Goal: Task Accomplishment & Management: Complete application form

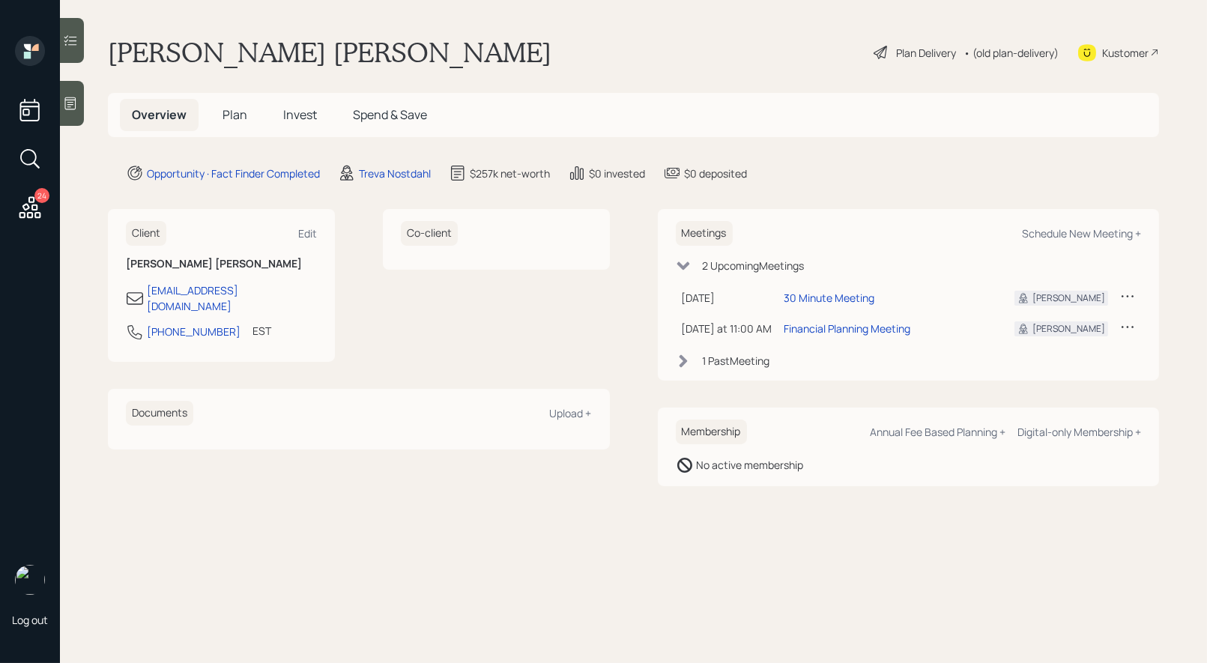
click at [232, 117] on span "Plan" at bounding box center [235, 114] width 25 height 16
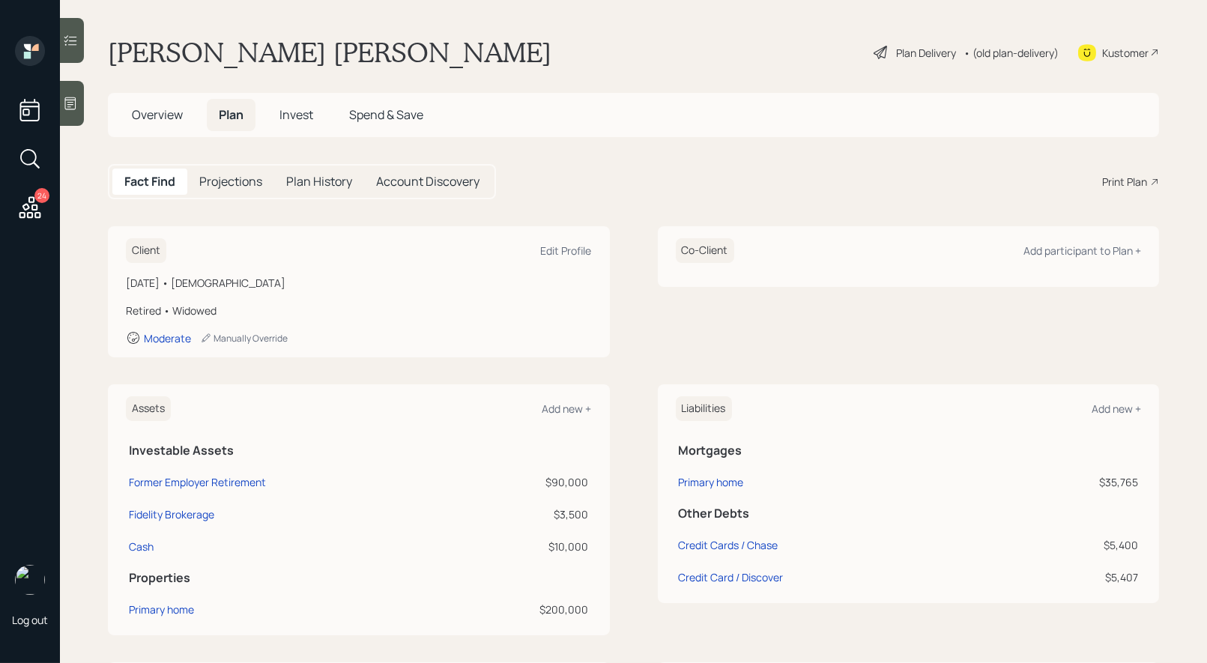
click at [1136, 177] on div "Print Plan" at bounding box center [1124, 182] width 45 height 16
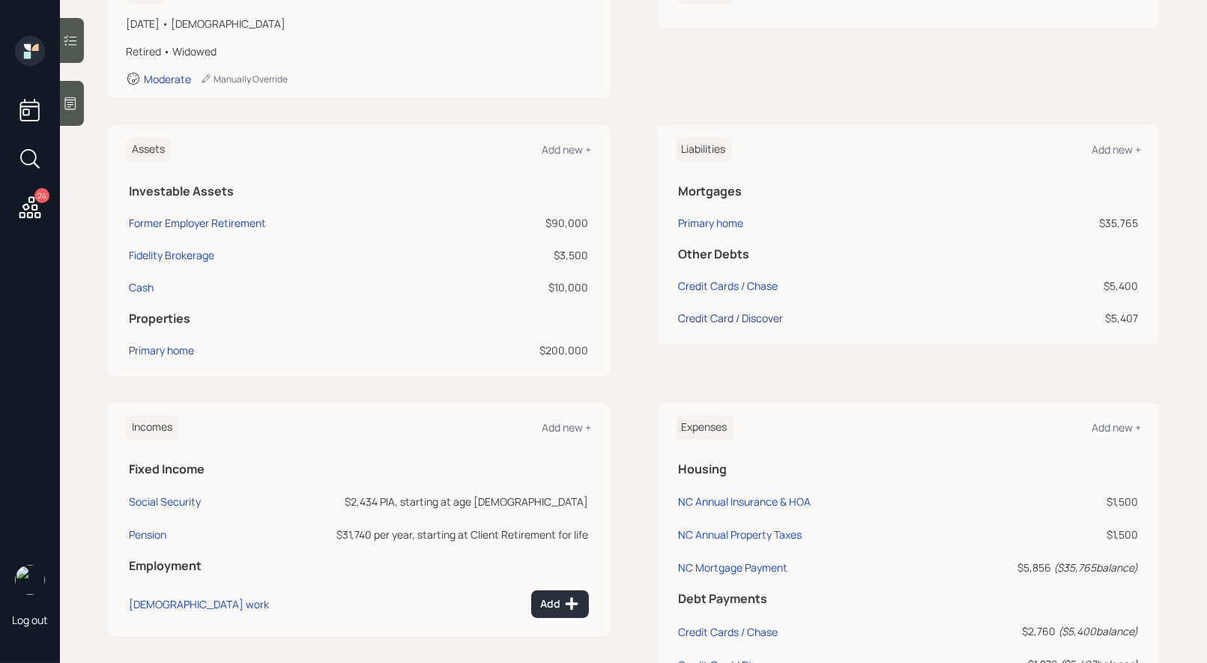
click at [725, 318] on div "Credit Card / Discover" at bounding box center [731, 318] width 105 height 16
select select "credit_card"
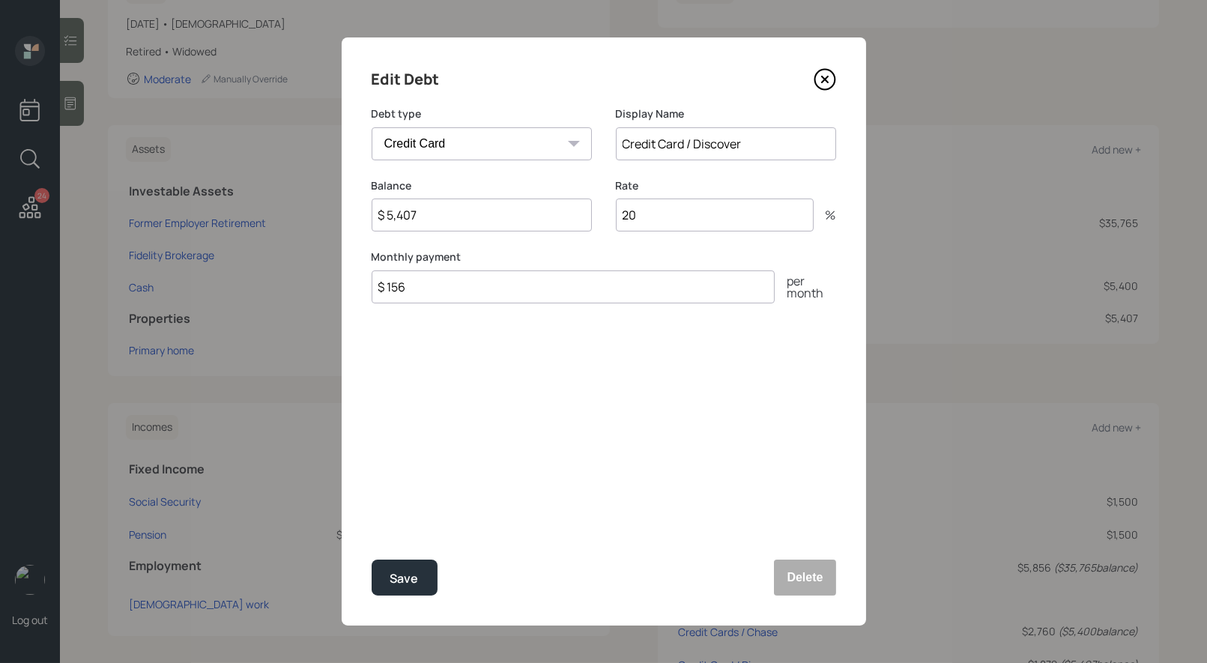
click at [684, 143] on input "Credit Card / Discover" at bounding box center [726, 143] width 220 height 33
drag, startPoint x: 696, startPoint y: 148, endPoint x: 598, endPoint y: 156, distance: 98.5
click at [598, 156] on div "Debt type Car Credit Card Medical Student Other Display Name Credit Card / Disc…" at bounding box center [604, 142] width 465 height 72
click at [682, 151] on input "Credit Card / Discover" at bounding box center [726, 143] width 220 height 33
drag, startPoint x: 694, startPoint y: 146, endPoint x: 612, endPoint y: 145, distance: 81.7
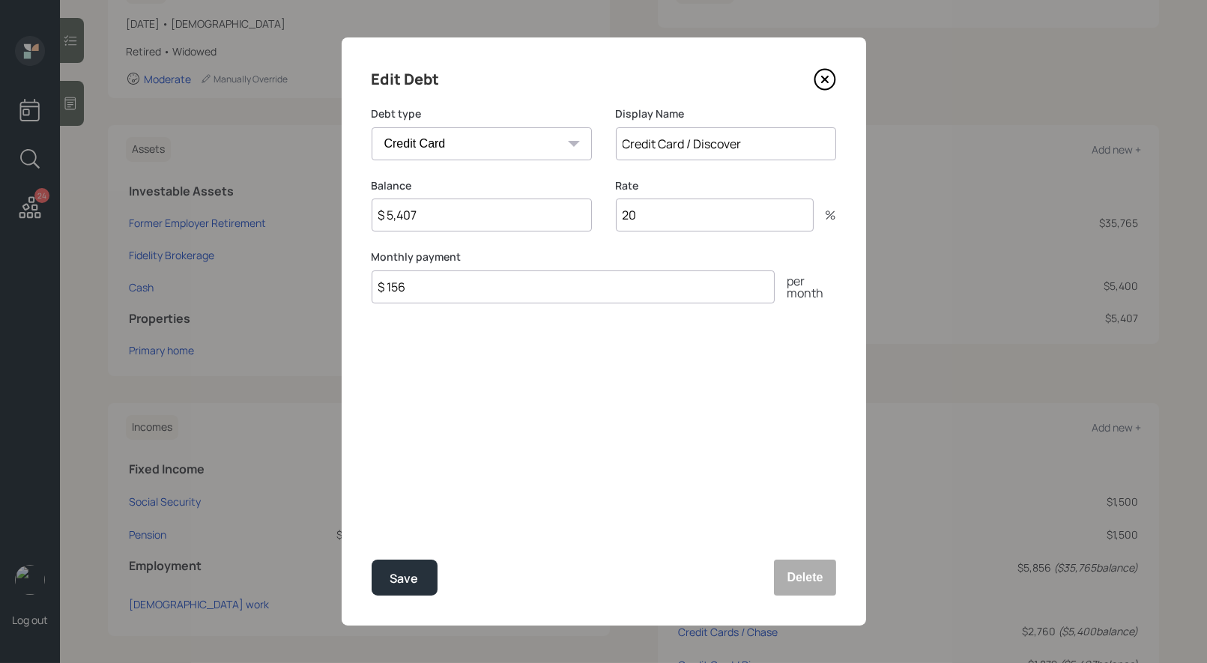
click at [612, 145] on div "Debt type Car Credit Card Medical Student Other Display Name Credit Card / Disc…" at bounding box center [604, 142] width 465 height 72
type input "Discover"
click at [412, 581] on div "Save" at bounding box center [404, 579] width 28 height 20
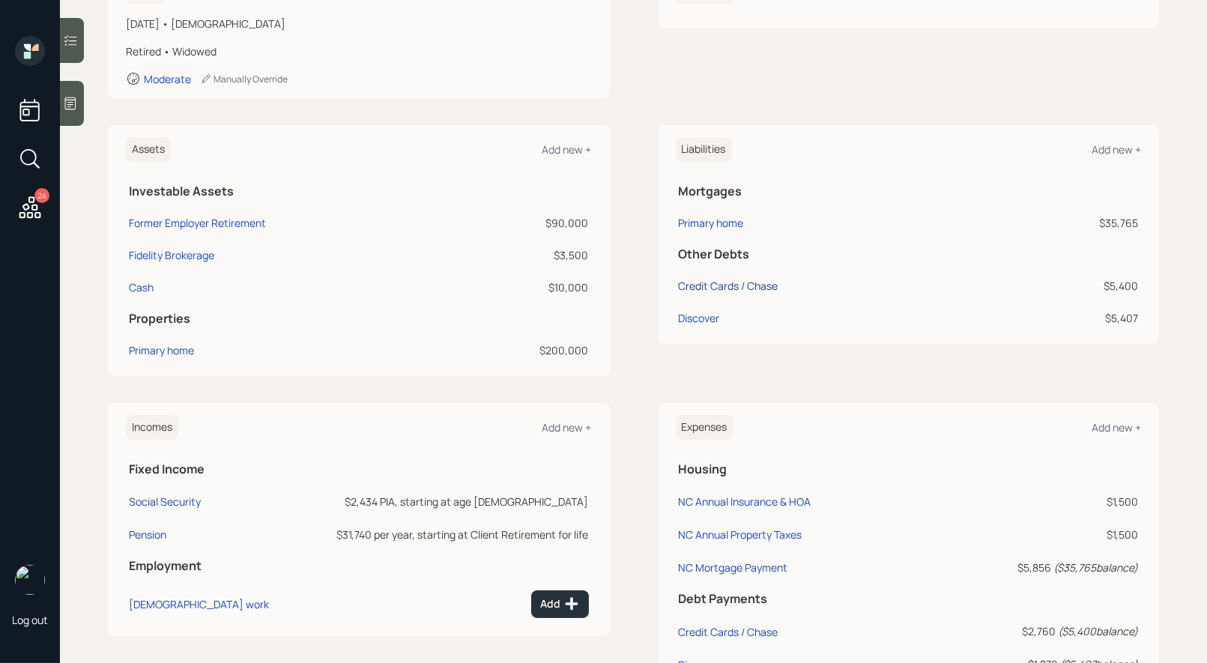
click at [731, 289] on div "Credit Cards / Chase" at bounding box center [729, 286] width 100 height 16
select select "credit_card"
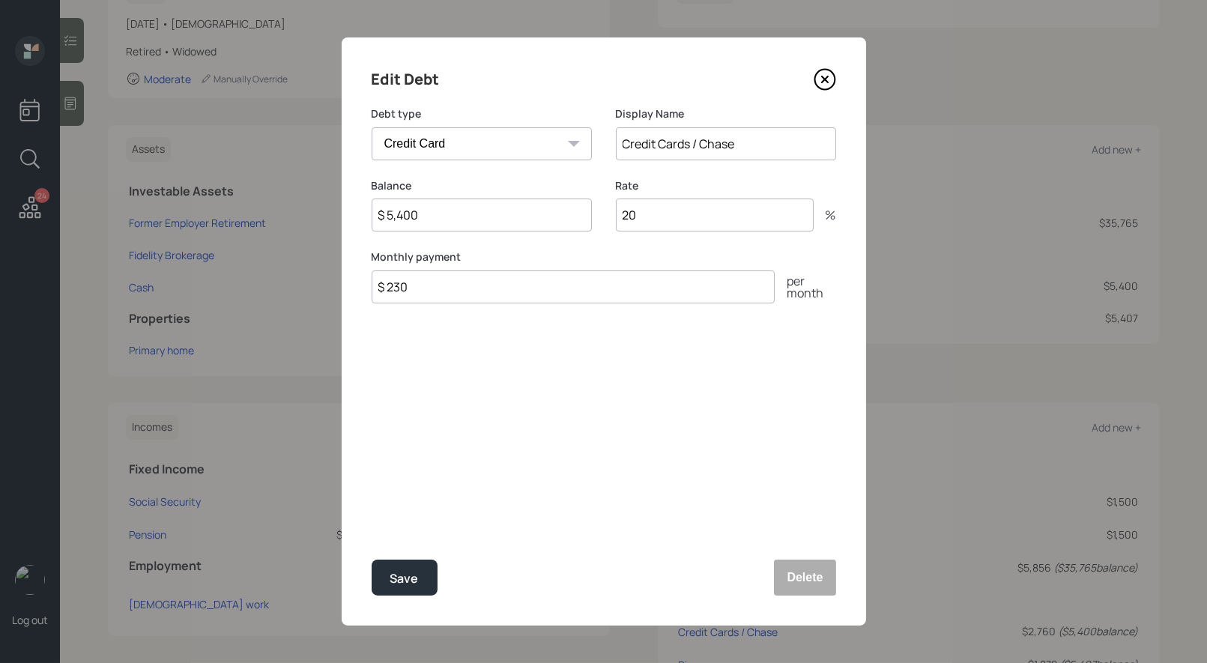
drag, startPoint x: 701, startPoint y: 145, endPoint x: 606, endPoint y: 146, distance: 95.9
click at [606, 146] on div "Debt type Car Credit Card Medical Student Other Display Name Credit Cards / [PE…" at bounding box center [604, 142] width 465 height 72
type input "Chase"
click at [415, 576] on div "Save" at bounding box center [404, 579] width 28 height 20
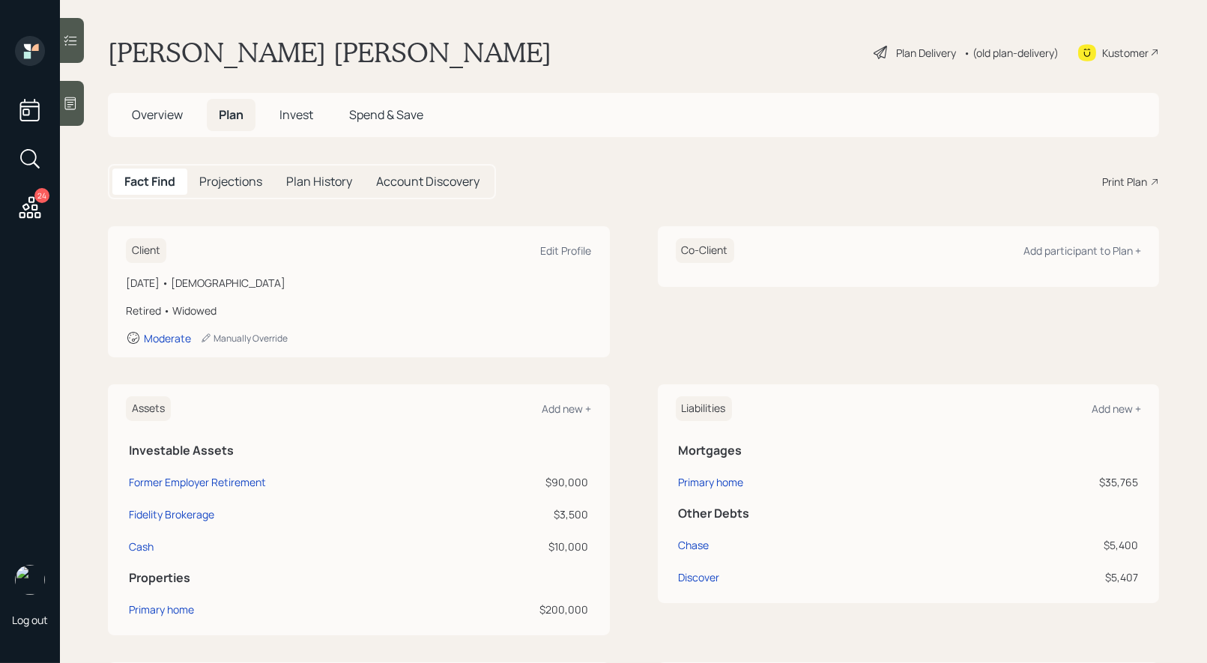
click at [1140, 181] on div "Print Plan" at bounding box center [1124, 182] width 45 height 16
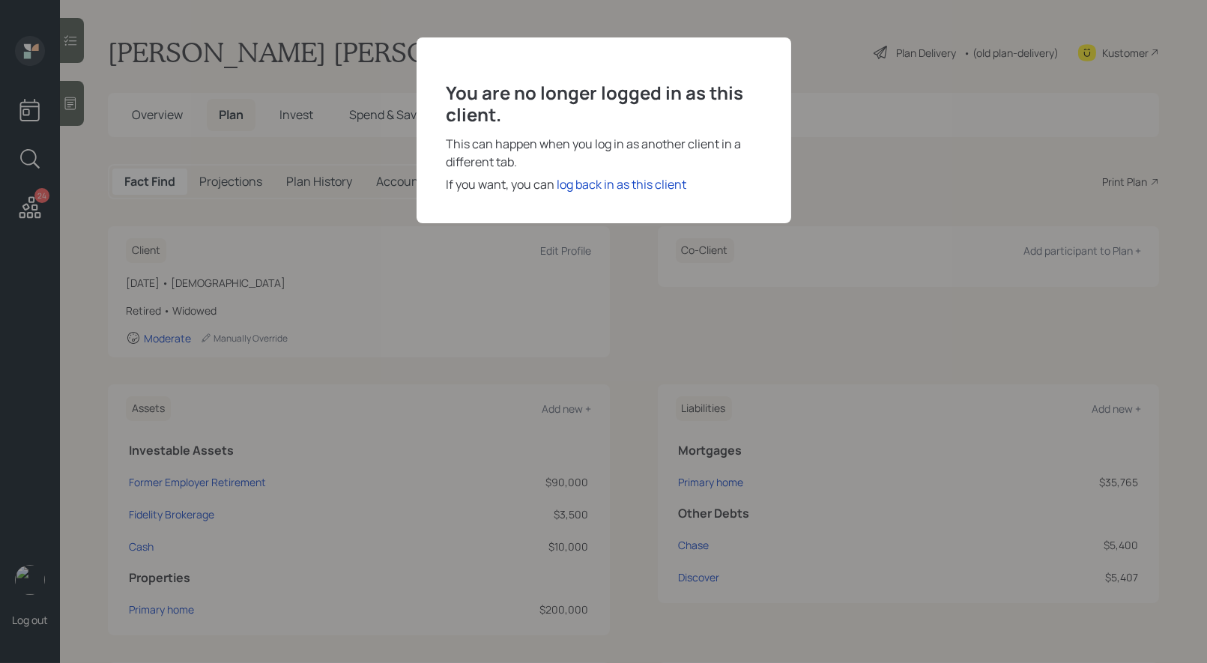
click at [834, 71] on div "You are no longer logged in as this client. This can happen when you log in as …" at bounding box center [603, 331] width 1207 height 663
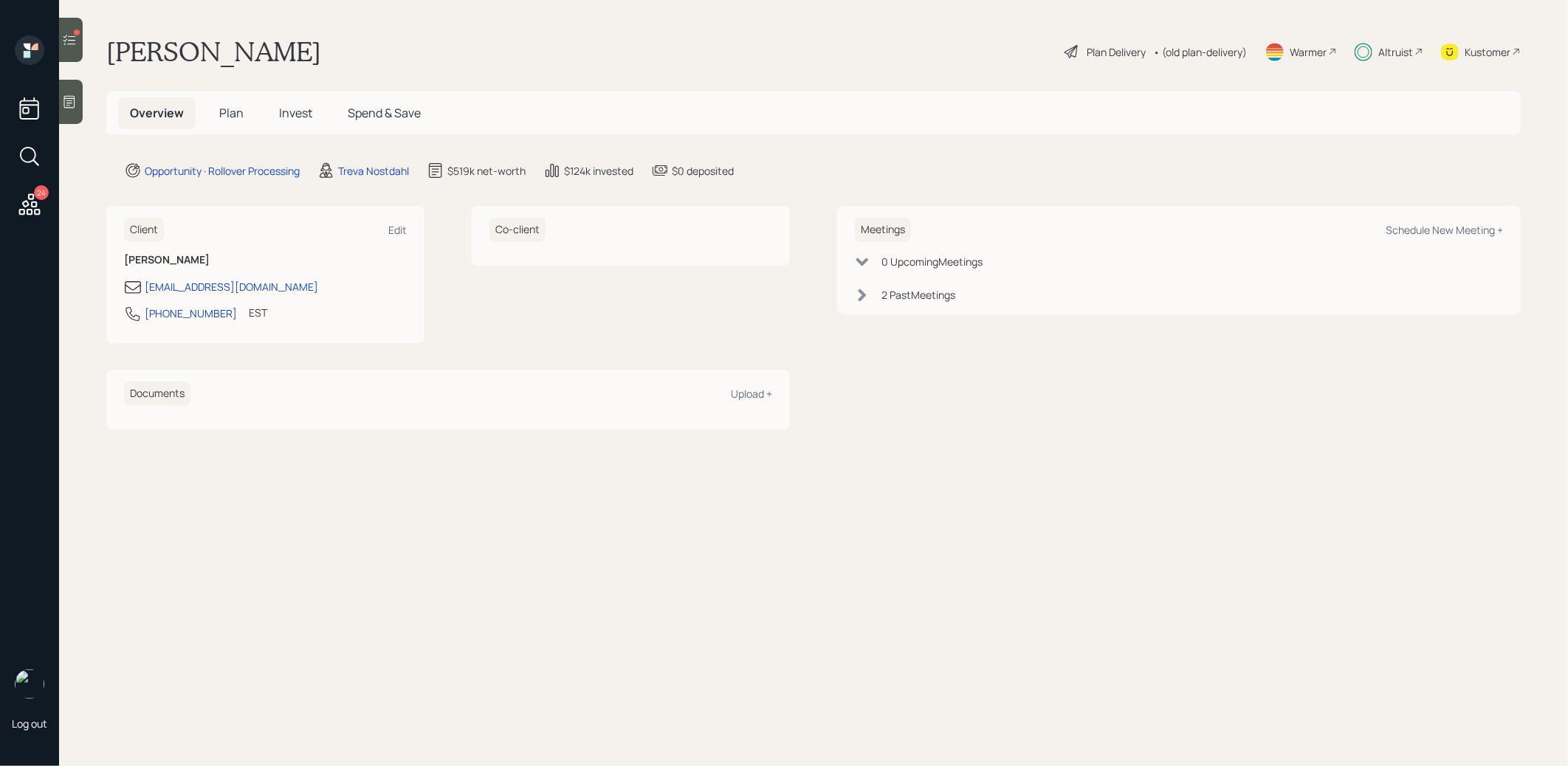
click at [299, 111] on span "Invest" at bounding box center [295, 112] width 33 height 16
